Goal: Information Seeking & Learning: Learn about a topic

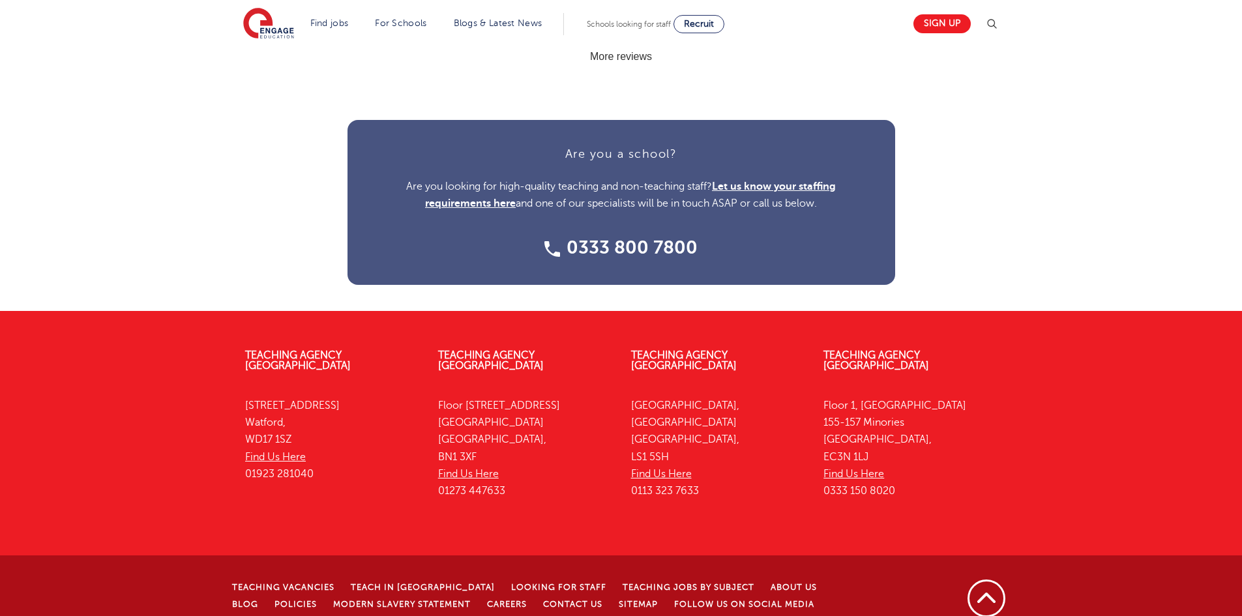
scroll to position [43, 0]
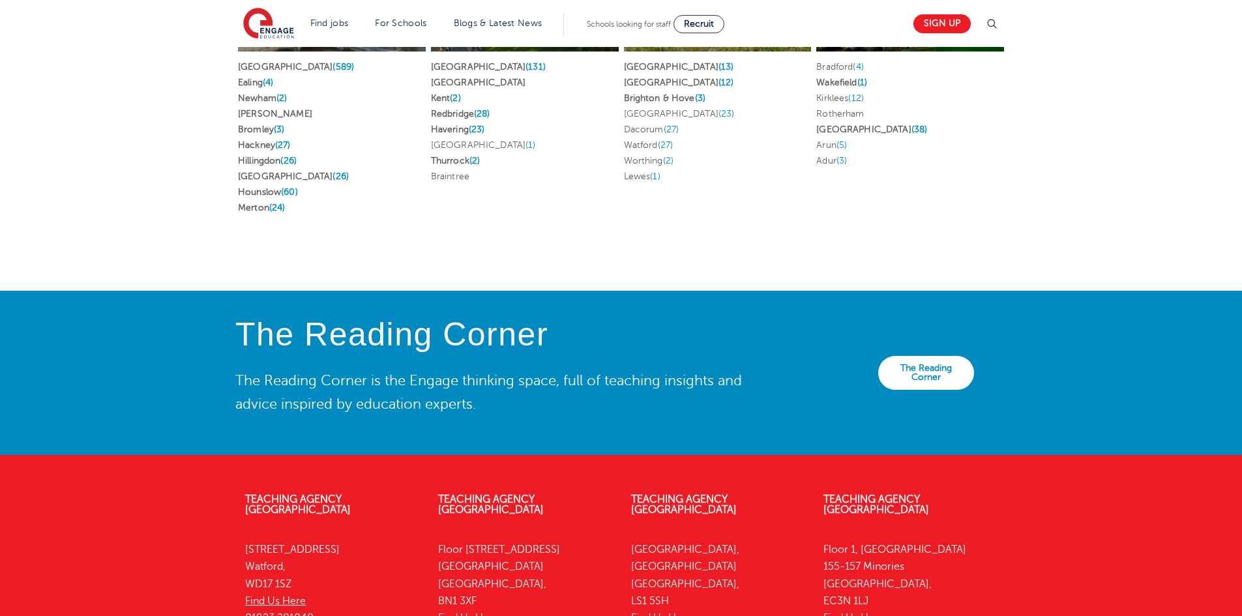
scroll to position [2880, 0]
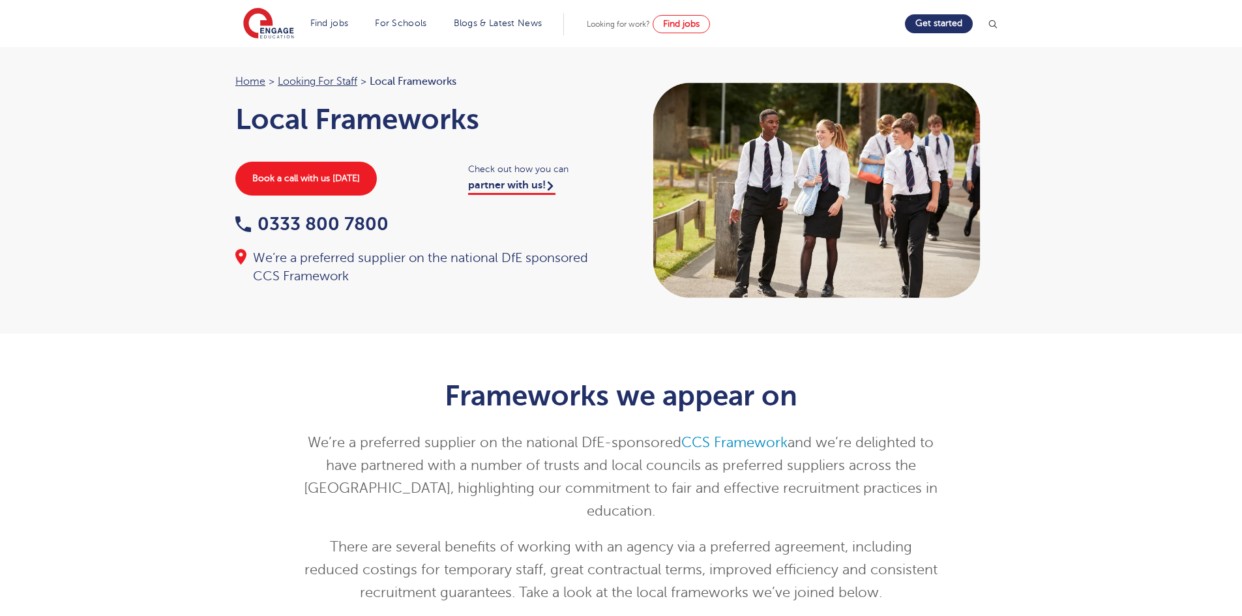
scroll to position [1350, 0]
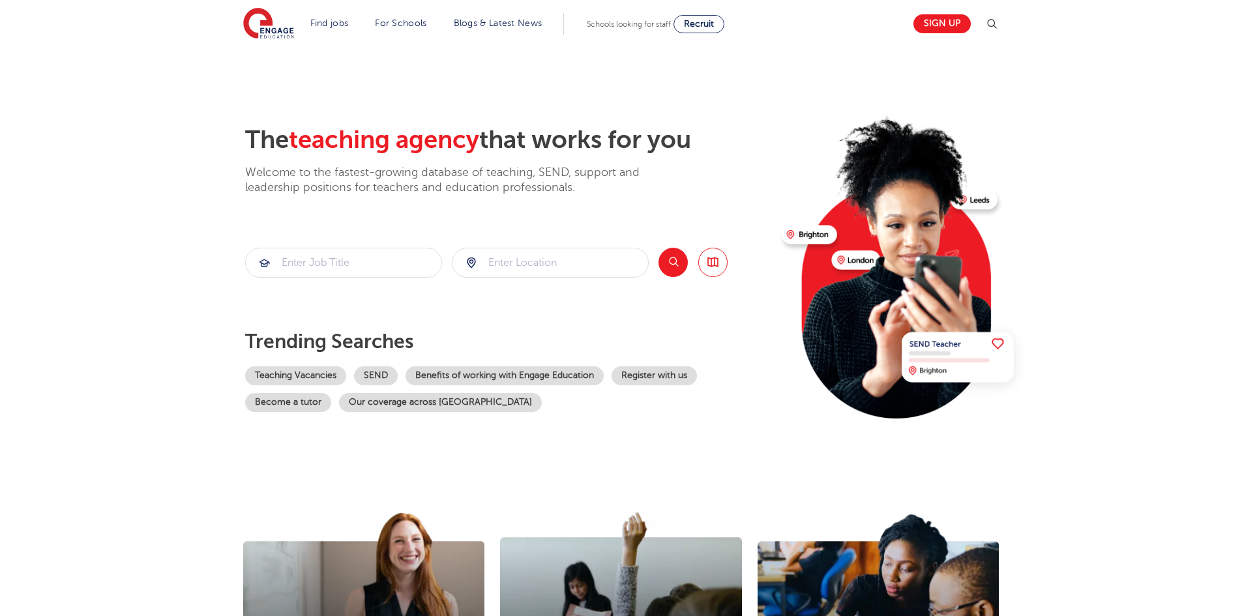
scroll to position [913, 0]
